Goal: Task Accomplishment & Management: Complete application form

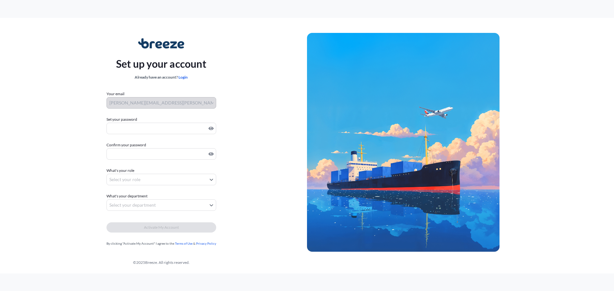
click at [67, 186] on div "Set up your account Already have an account? Login Your email [PERSON_NAME][EMA…" at bounding box center [161, 143] width 292 height 234
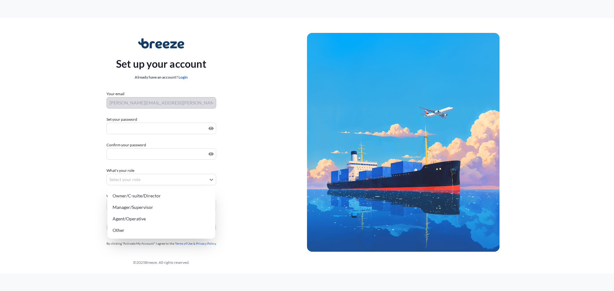
click at [125, 180] on body "Set up your account Already have an account? Login Your email [PERSON_NAME][EMA…" at bounding box center [307, 145] width 614 height 291
click at [130, 217] on div "Agent/Operative" at bounding box center [161, 219] width 103 height 12
select select "agent/operative"
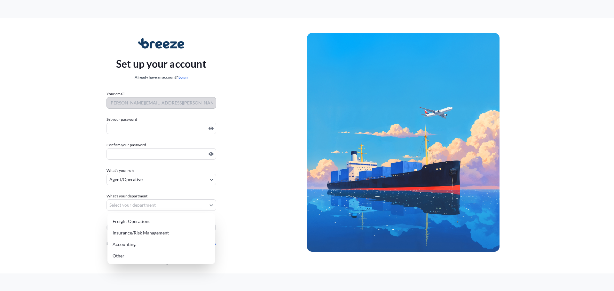
click at [132, 205] on body "Set up your account Already have an account? Login Your email [PERSON_NAME][EMA…" at bounding box center [307, 145] width 614 height 291
click at [132, 221] on div "Freight Operations" at bounding box center [161, 222] width 103 height 12
select select "freight operations"
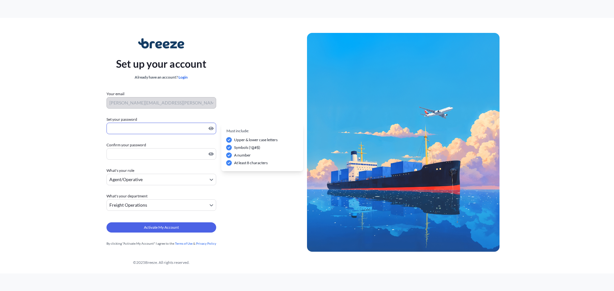
click at [84, 129] on div "Set up your account Already have an account? Login Your email [PERSON_NAME][EMA…" at bounding box center [161, 143] width 292 height 234
click at [131, 147] on label "Confirm your password" at bounding box center [161, 145] width 110 height 6
click at [81, 155] on div "Set up your account Already have an account? Login Your email [PERSON_NAME][EMA…" at bounding box center [161, 143] width 292 height 234
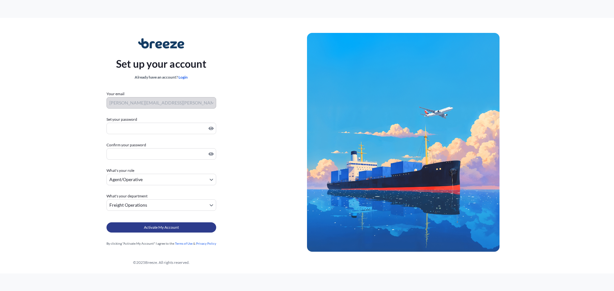
click at [128, 225] on button "Activate My Account" at bounding box center [161, 227] width 110 height 10
